Goal: Navigation & Orientation: Find specific page/section

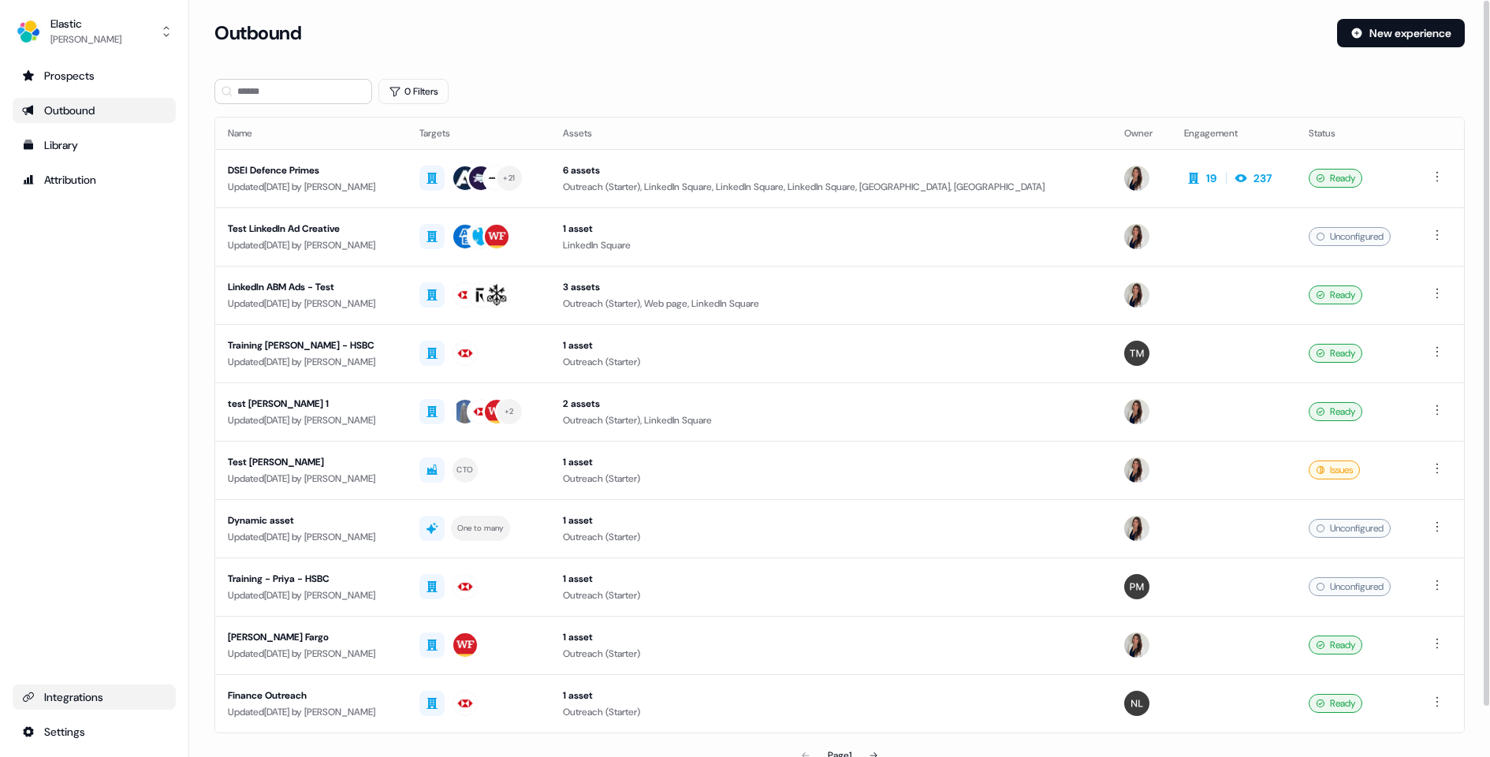
click at [103, 703] on div "Integrations" at bounding box center [94, 697] width 144 height 16
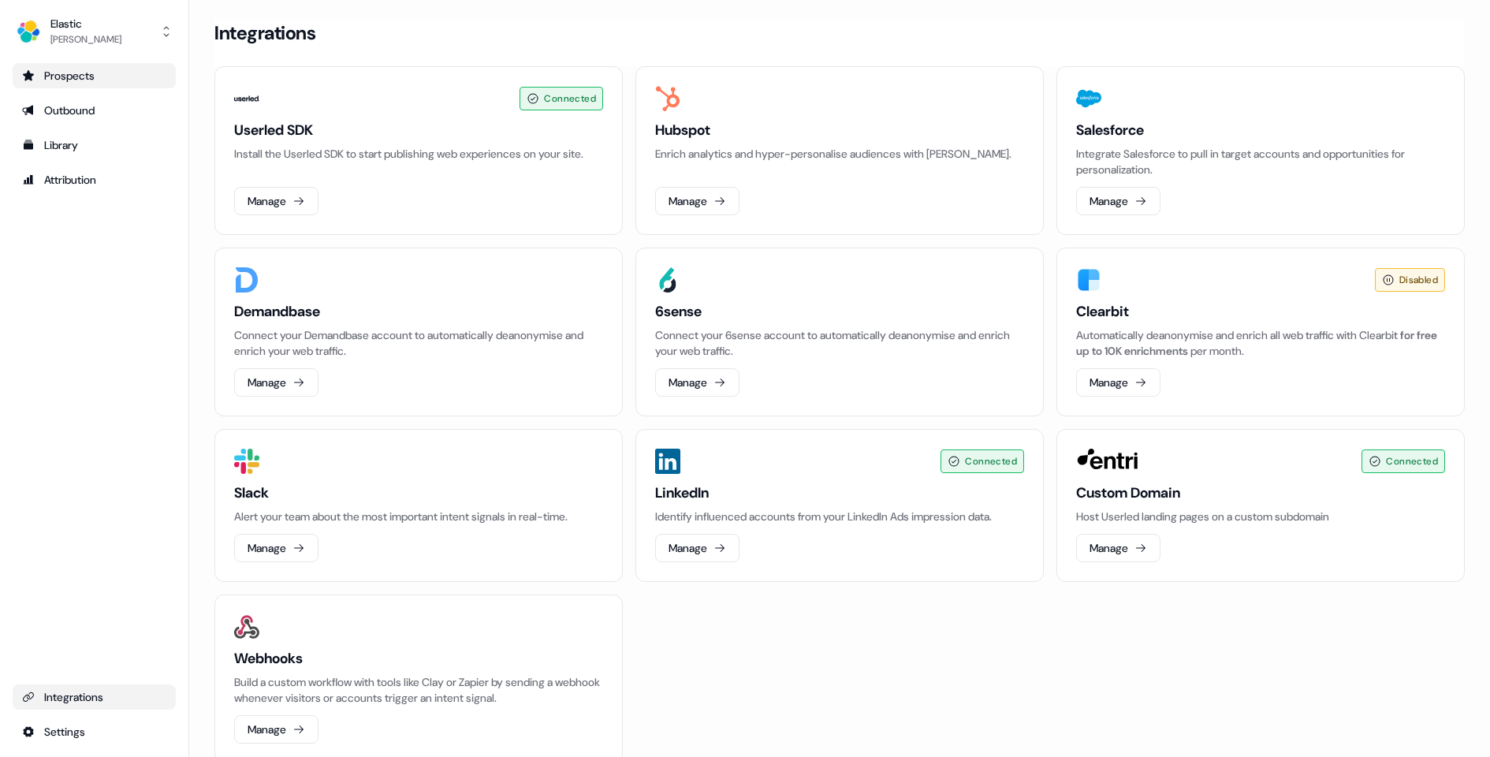
click at [54, 68] on div "Prospects" at bounding box center [94, 76] width 144 height 16
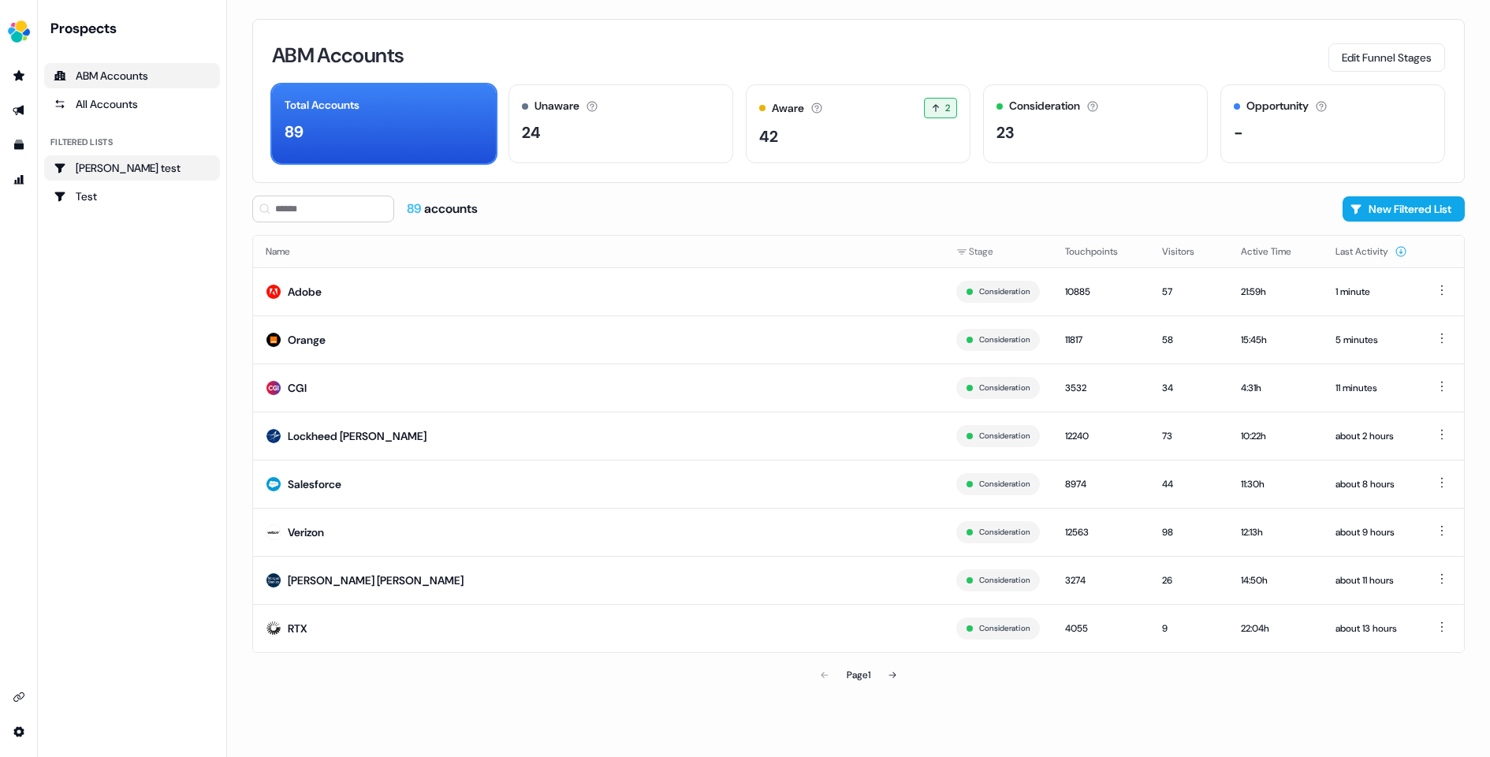
click at [131, 170] on div "[PERSON_NAME] test" at bounding box center [132, 168] width 157 height 16
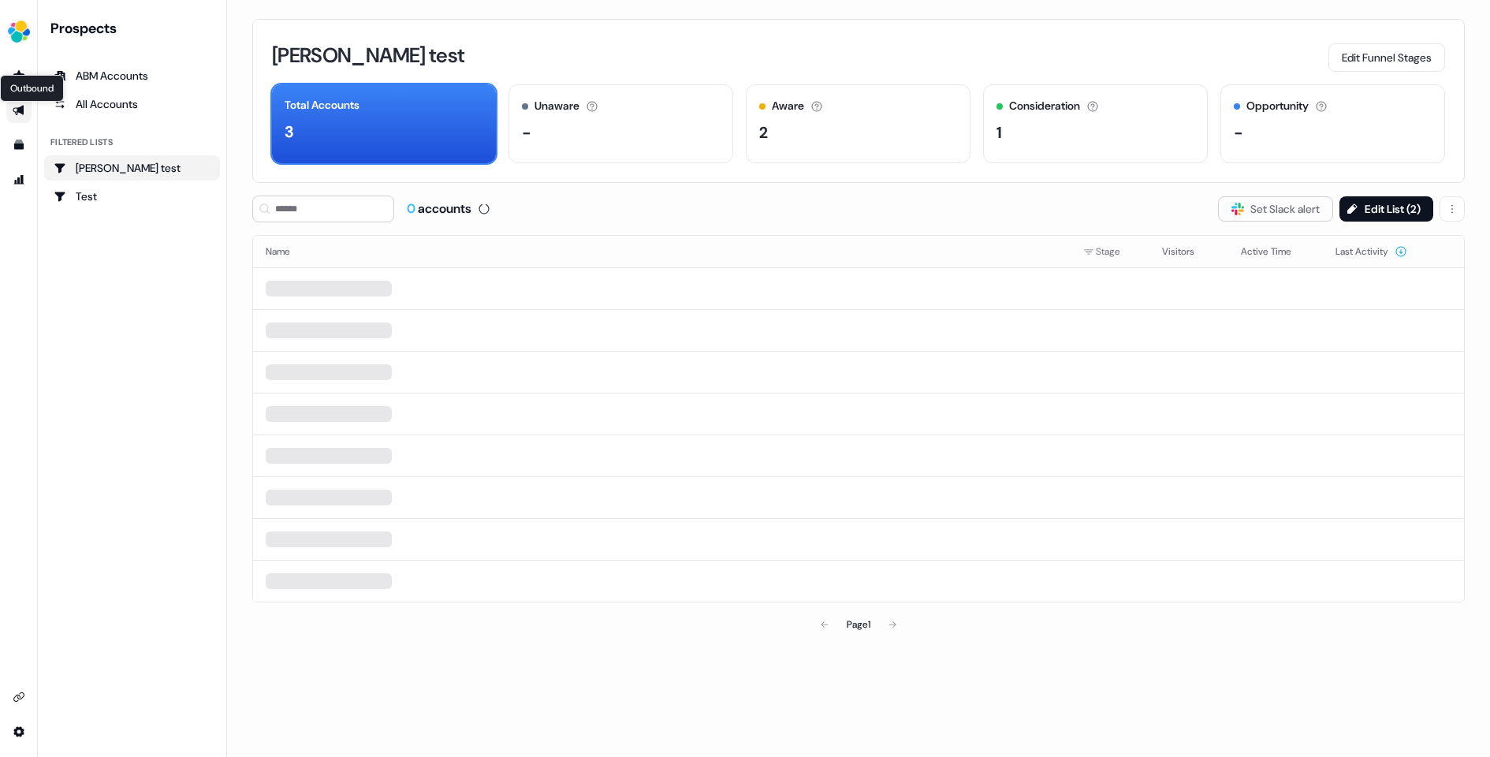
click at [17, 106] on icon "Go to outbound experience" at bounding box center [19, 110] width 13 height 13
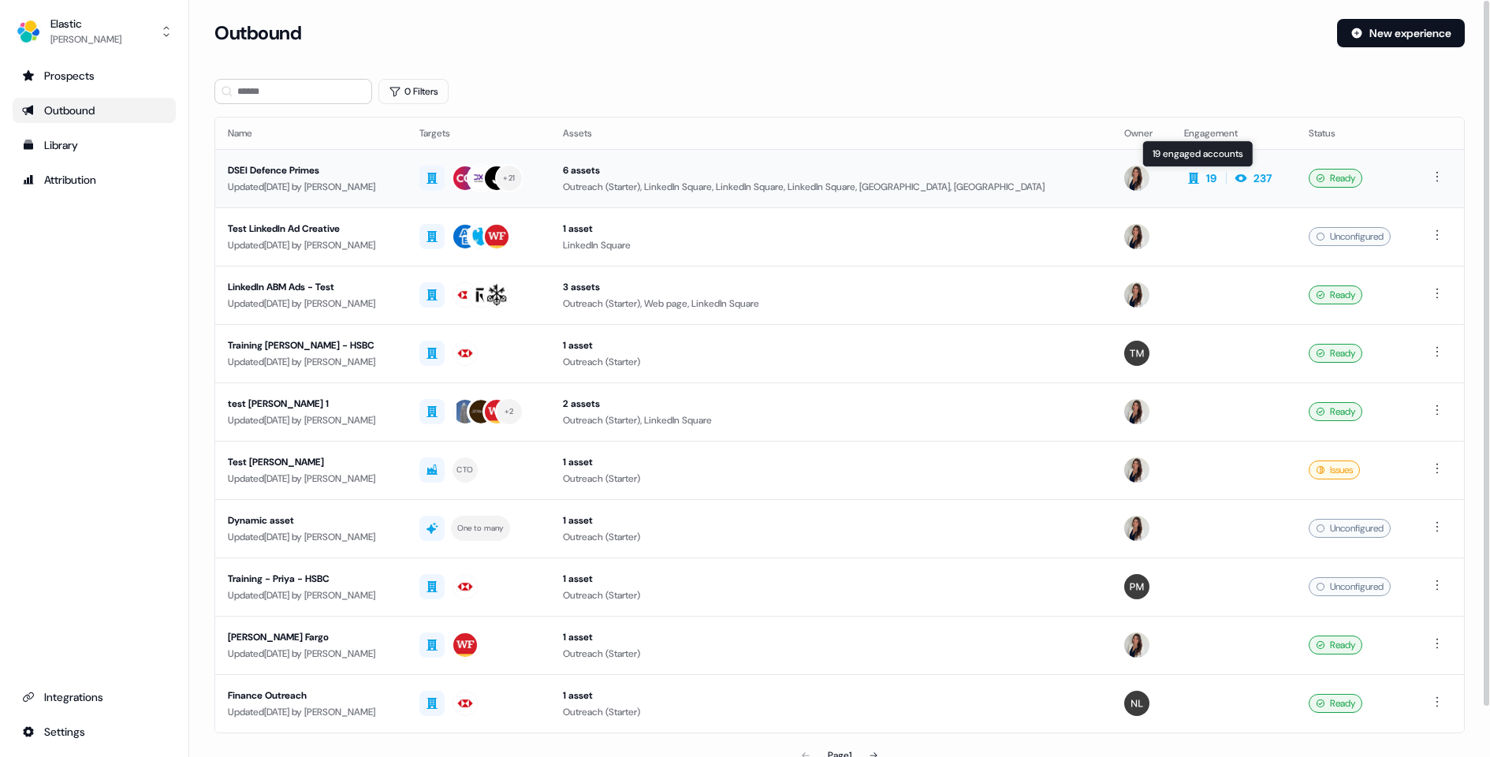
click at [1201, 175] on icon at bounding box center [1193, 178] width 19 height 13
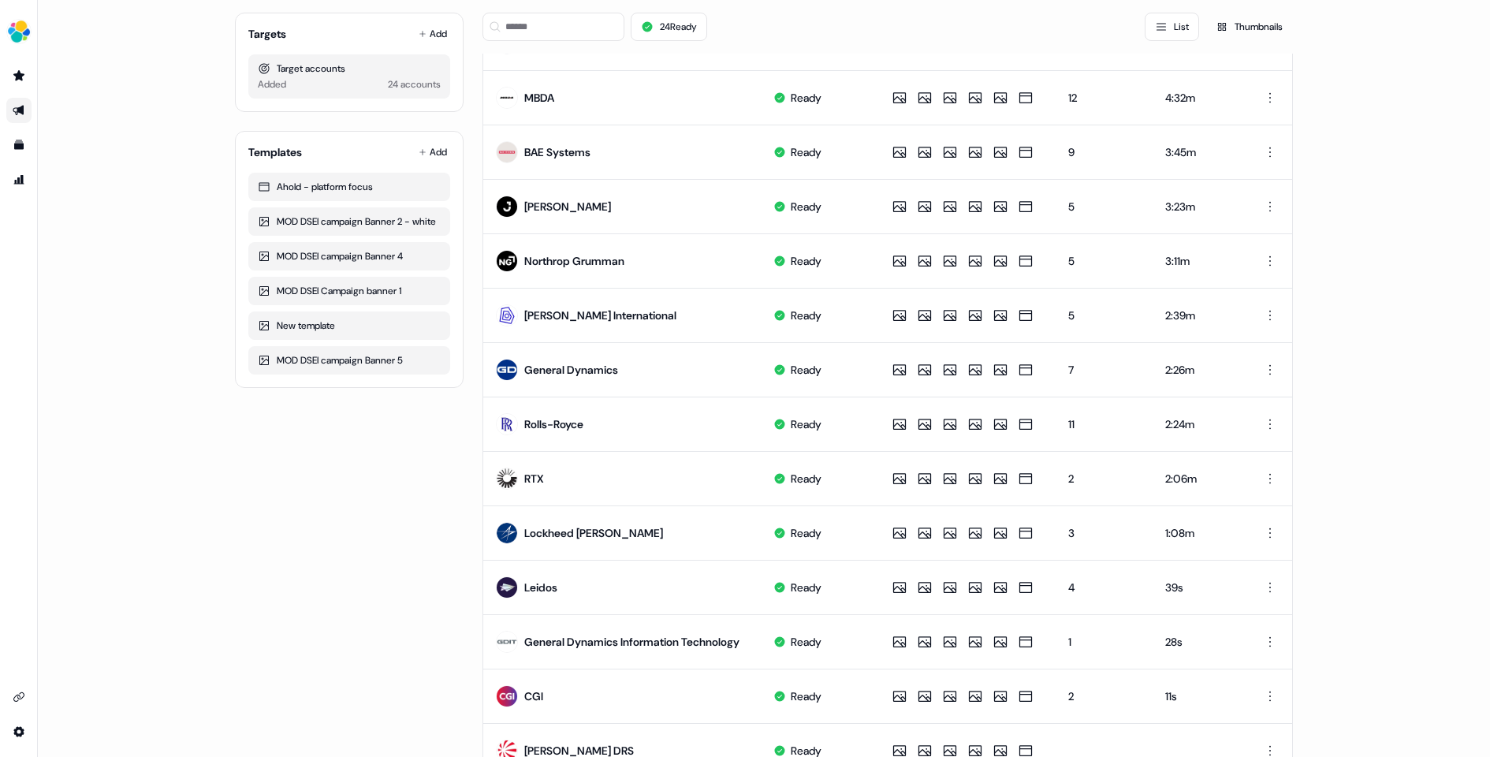
scroll to position [585, 0]
